Goal: Transaction & Acquisition: Purchase product/service

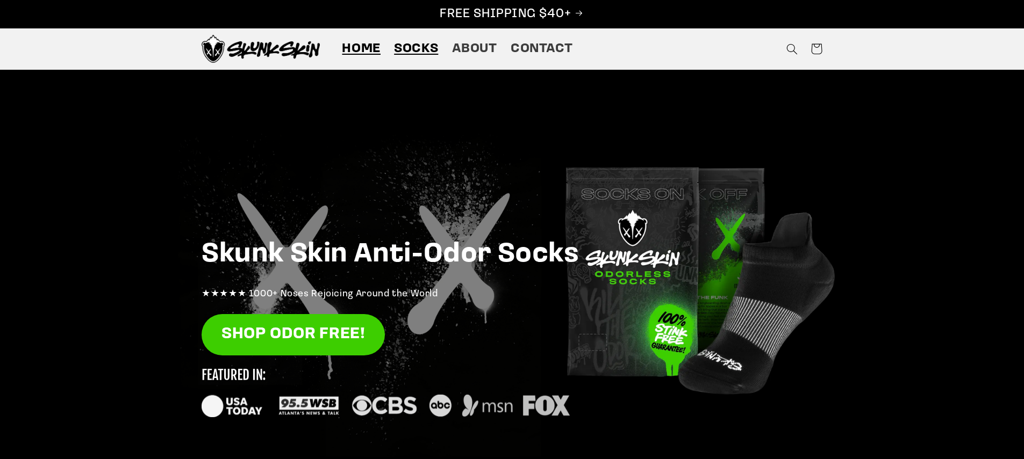
click at [407, 51] on span "Socks" at bounding box center [416, 49] width 44 height 17
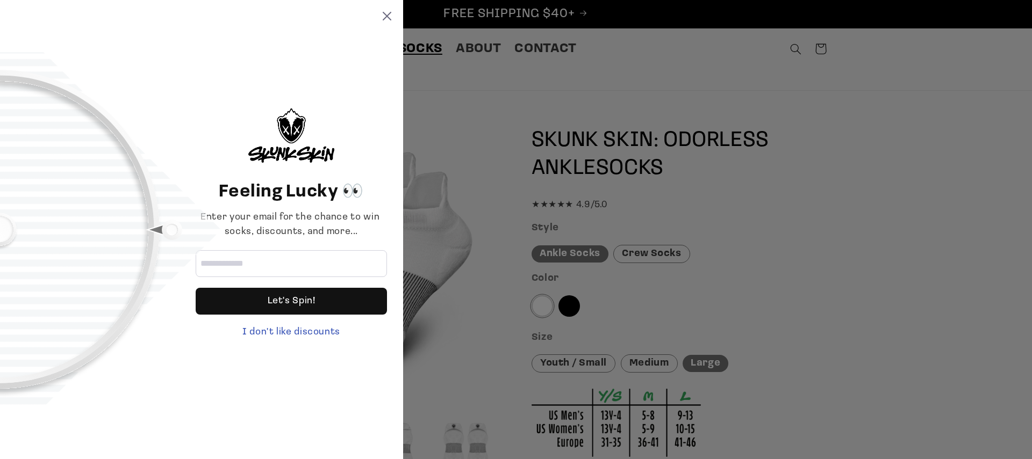
click at [391, 21] on div "Feeling Lucky 👀 Enter your email for the chance to win socks, discounts, and mo…" at bounding box center [201, 229] width 403 height 459
click at [387, 15] on icon at bounding box center [387, 16] width 9 height 9
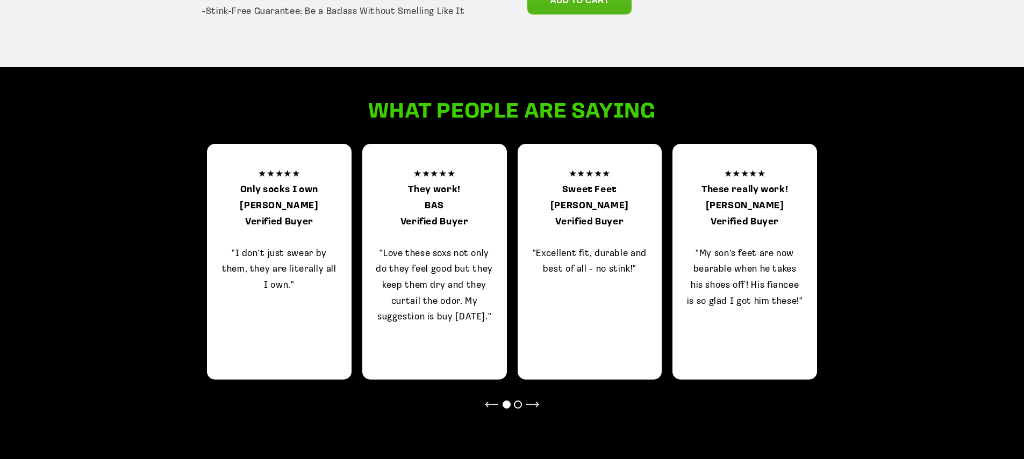
scroll to position [1043, 0]
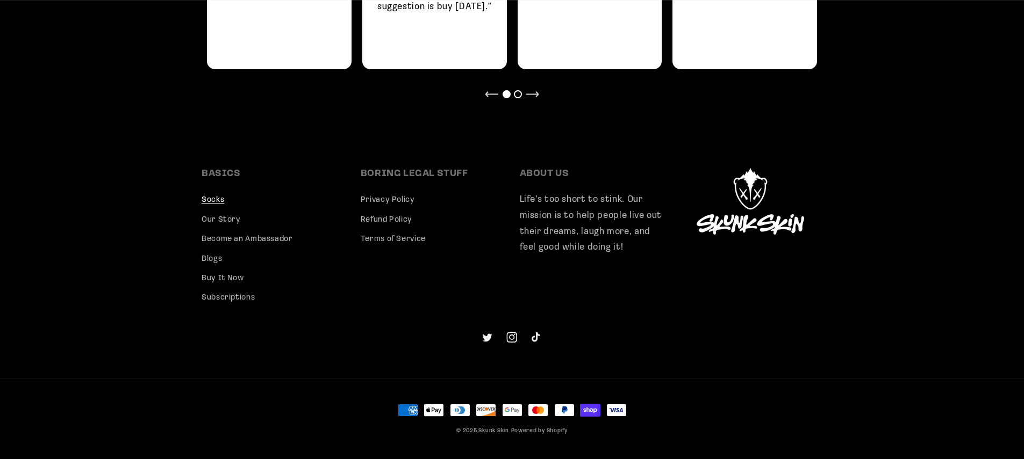
click at [505, 340] on link "Instagram" at bounding box center [511, 337] width 25 height 25
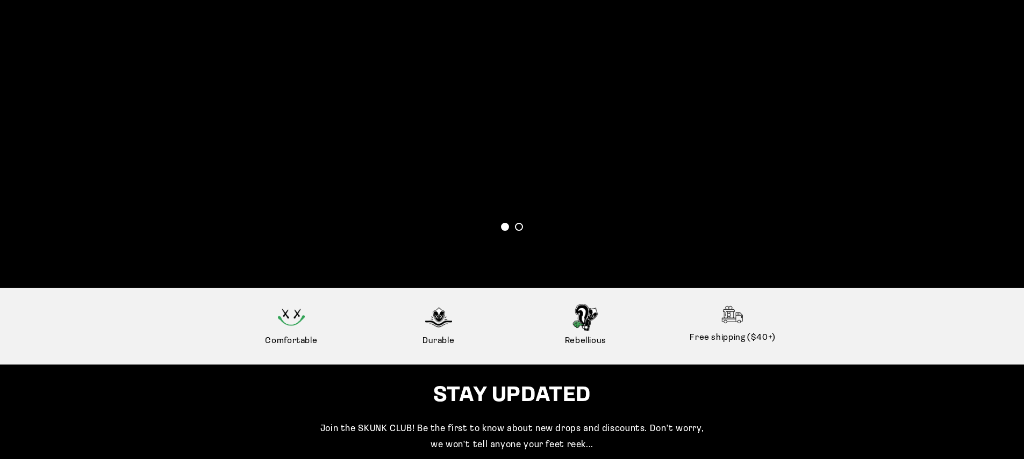
scroll to position [2811, 0]
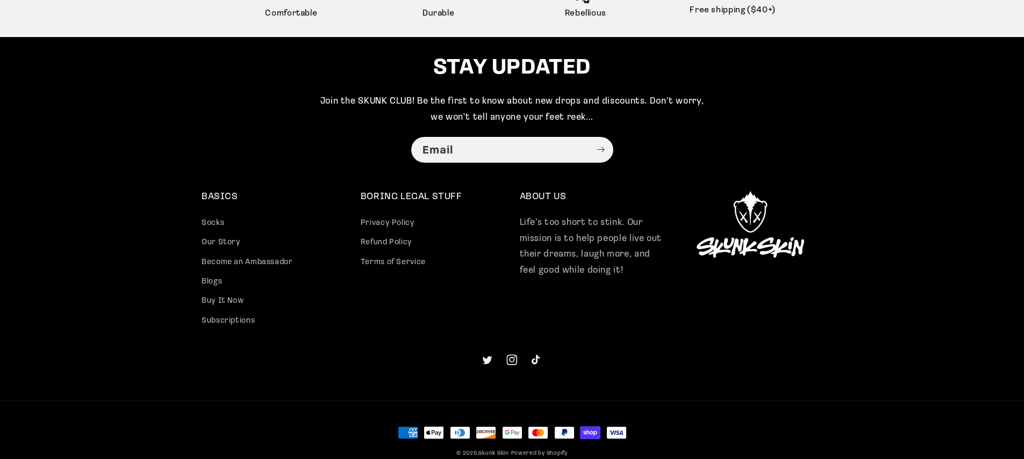
click at [515, 360] on icon at bounding box center [511, 360] width 11 height 11
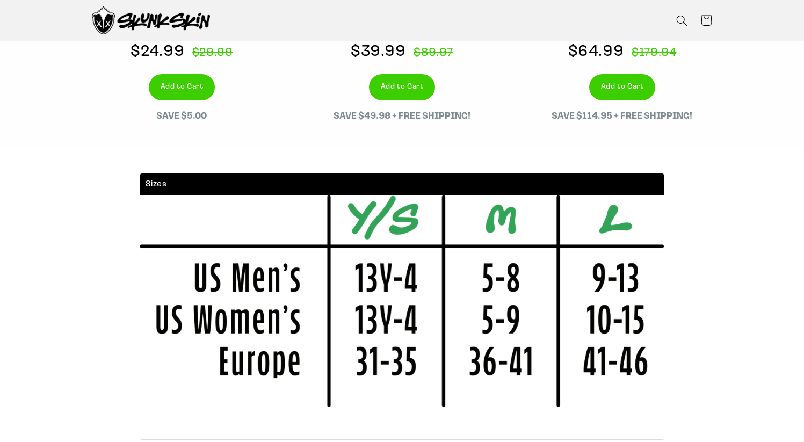
scroll to position [3881, 0]
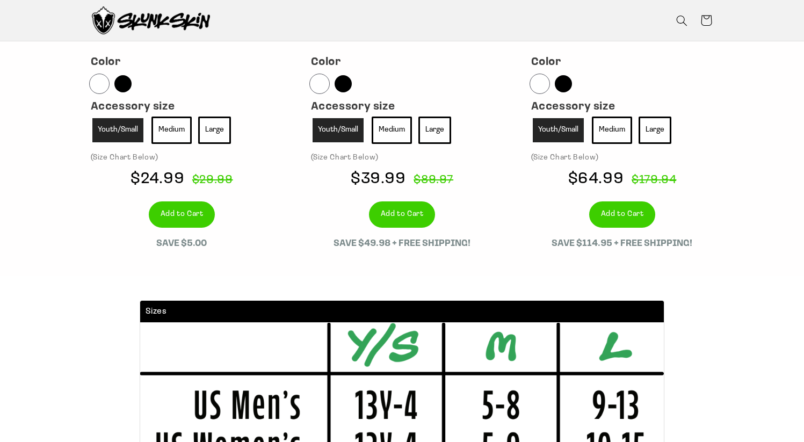
click at [440, 182] on span "$89.97" at bounding box center [430, 180] width 45 height 12
drag, startPoint x: 451, startPoint y: 182, endPoint x: 412, endPoint y: 180, distance: 39.8
click at [412, 180] on div "Sold out $39.99 $89.97" at bounding box center [402, 180] width 204 height 28
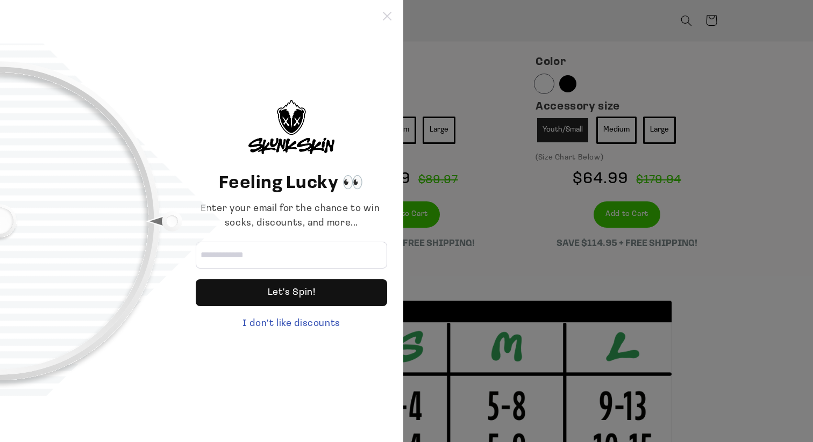
click at [389, 15] on icon at bounding box center [387, 16] width 9 height 9
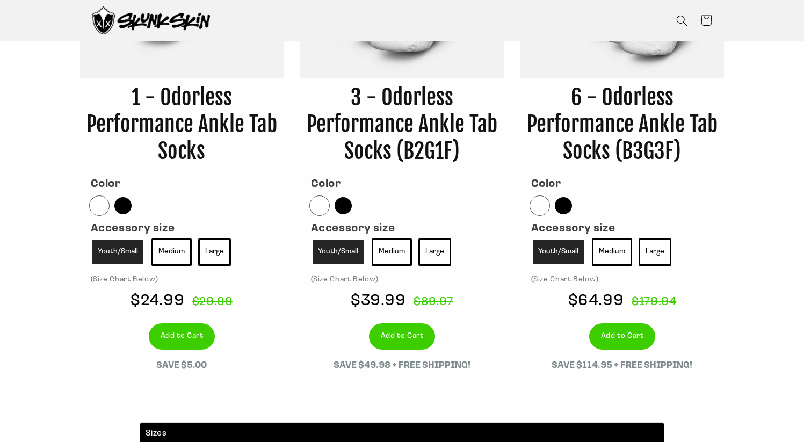
scroll to position [3584, 0]
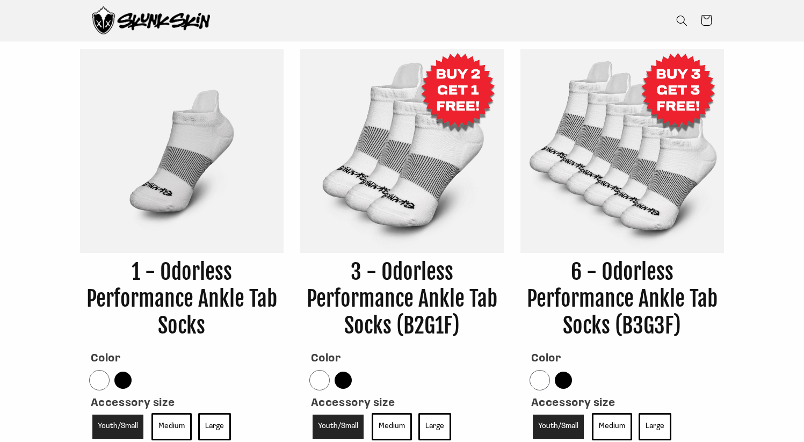
click at [446, 126] on img at bounding box center [402, 151] width 204 height 204
click at [388, 109] on img at bounding box center [402, 151] width 204 height 204
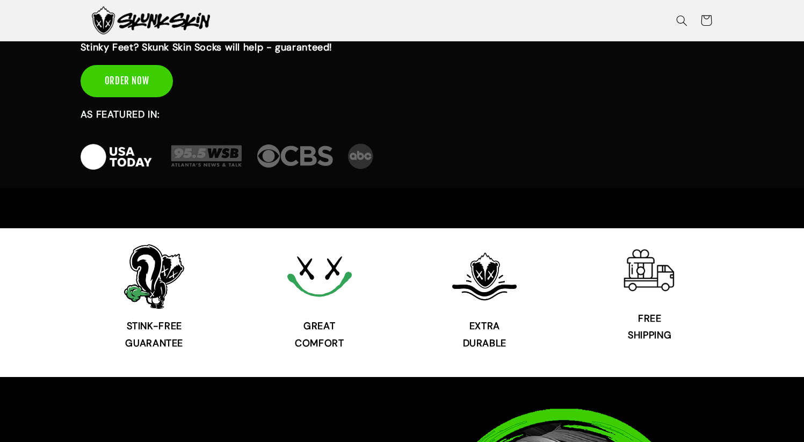
scroll to position [0, 0]
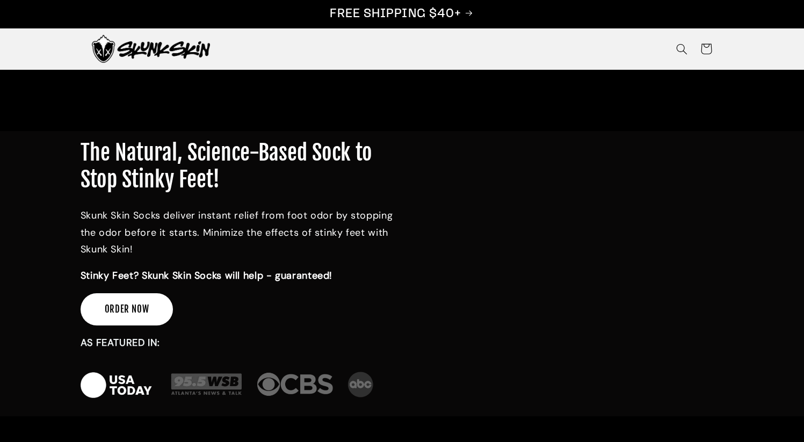
click at [142, 297] on link "ORDER NOW" at bounding box center [127, 309] width 93 height 32
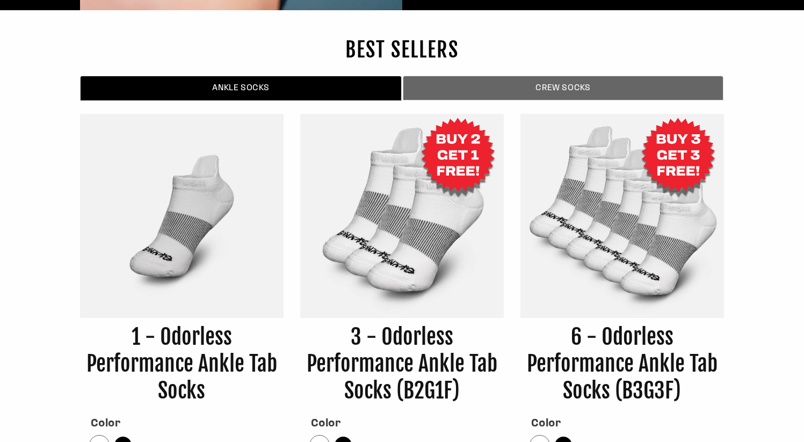
scroll to position [3530, 0]
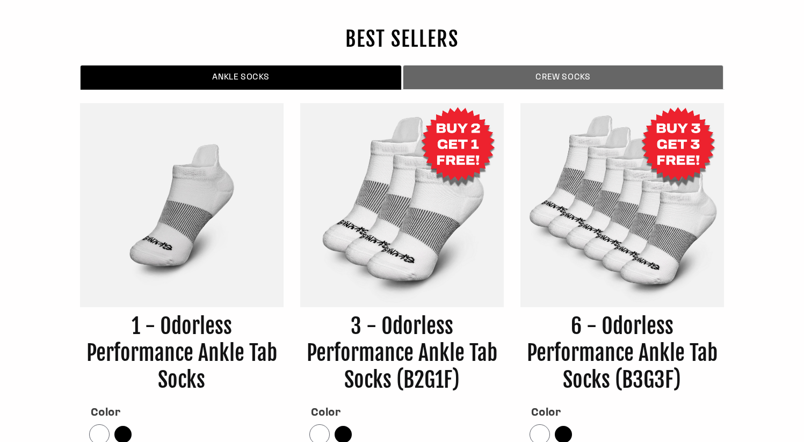
click at [504, 74] on span "CREW SOCKS" at bounding box center [563, 77] width 303 height 12
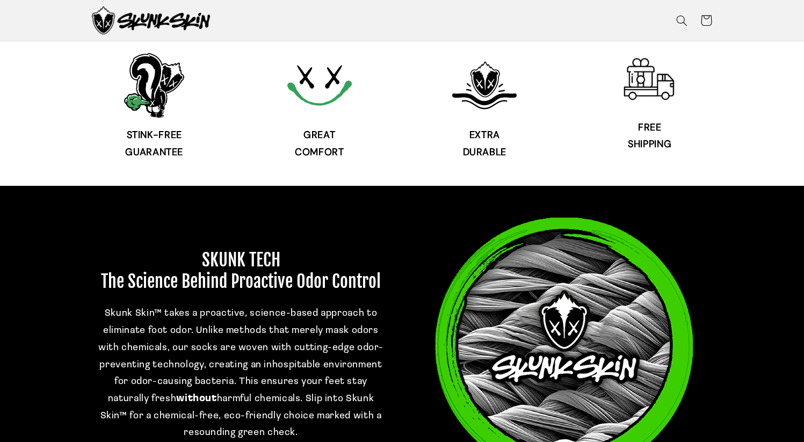
scroll to position [0, 0]
